Goal: Task Accomplishment & Management: Manage account settings

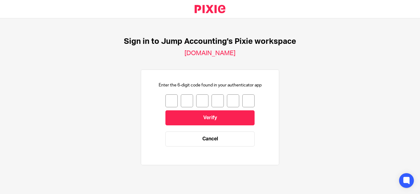
click at [165, 104] on input "number" at bounding box center [171, 101] width 12 height 13
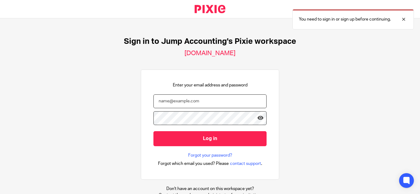
type input "[EMAIL_ADDRESS][DOMAIN_NAME]"
drag, startPoint x: 214, startPoint y: 100, endPoint x: 131, endPoint y: 98, distance: 83.6
click at [131, 98] on div "Sign in to Jump Accounting's Pixie workspace [DOMAIN_NAME] Enter your email add…" at bounding box center [210, 106] width 420 height 176
click at [143, 119] on div "Enter your email address and password [EMAIL_ADDRESS][DOMAIN_NAME] Log in Forgo…" at bounding box center [210, 125] width 138 height 111
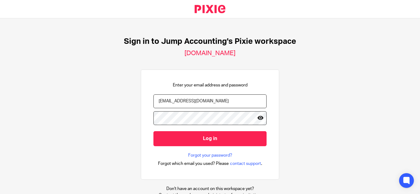
click at [257, 118] on icon at bounding box center [260, 118] width 6 height 6
